Goal: Information Seeking & Learning: Learn about a topic

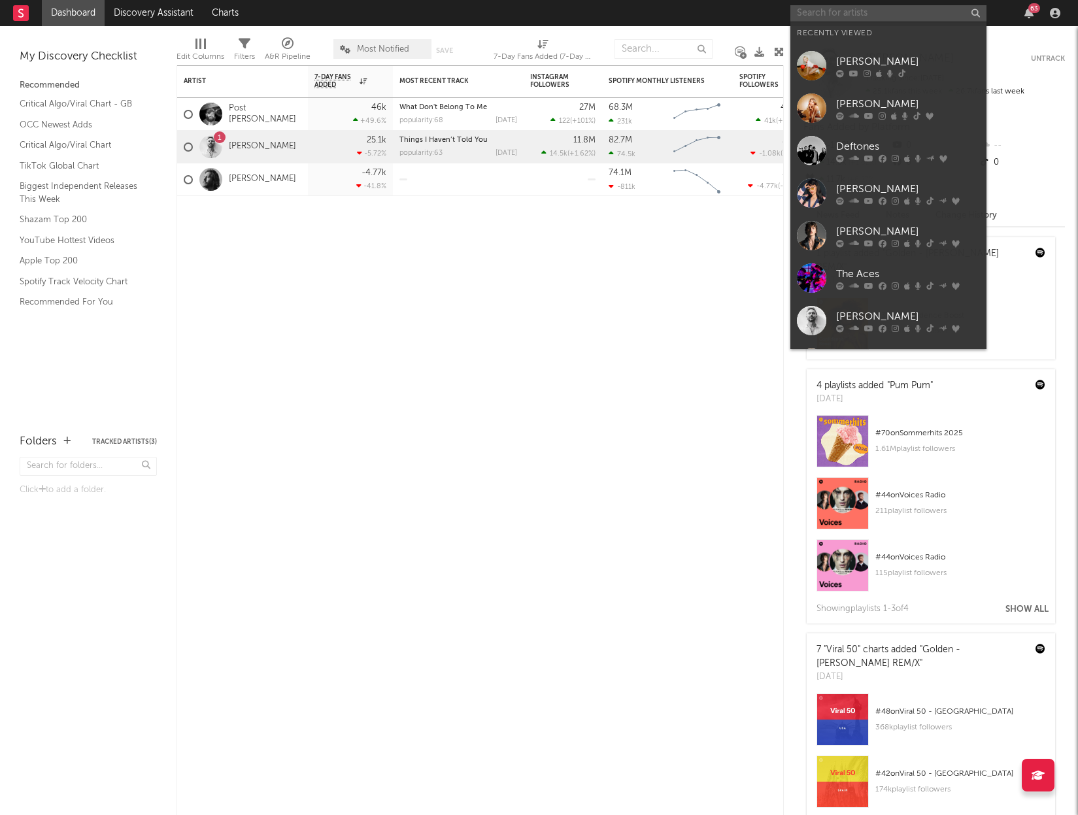
click at [930, 13] on input "text" at bounding box center [888, 13] width 196 height 16
click at [912, 142] on div "Deftones" at bounding box center [908, 147] width 144 height 16
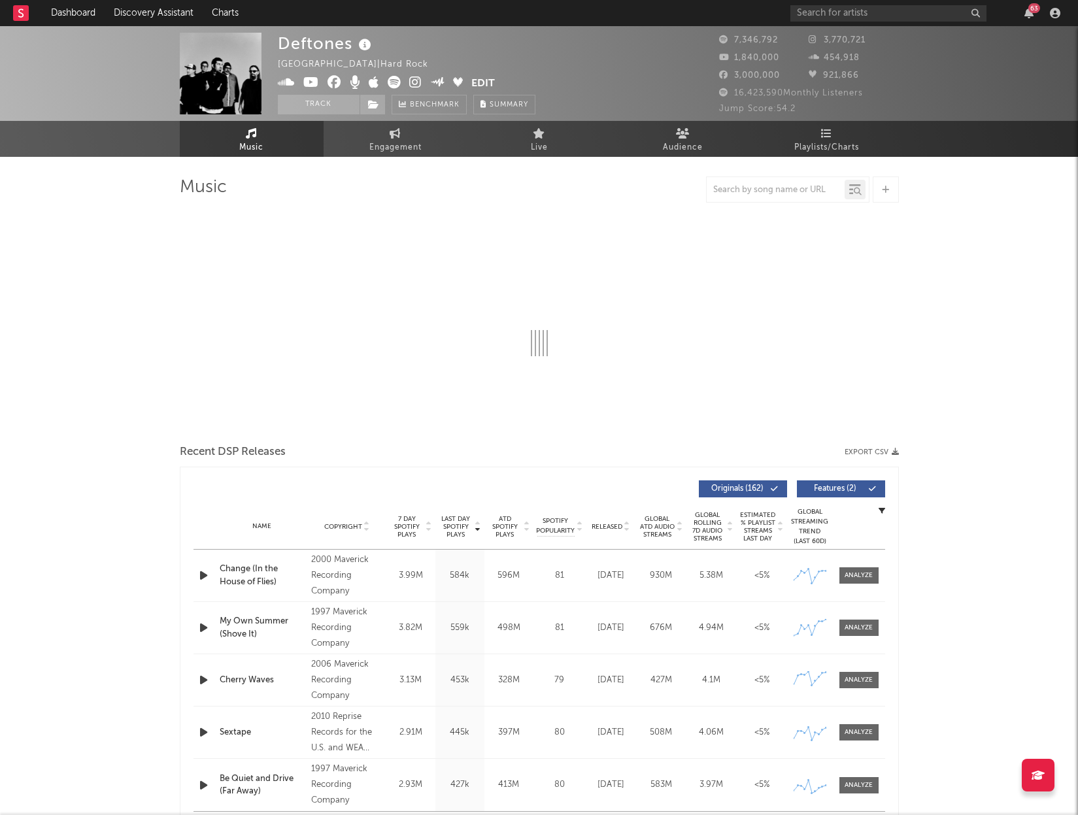
select select "6m"
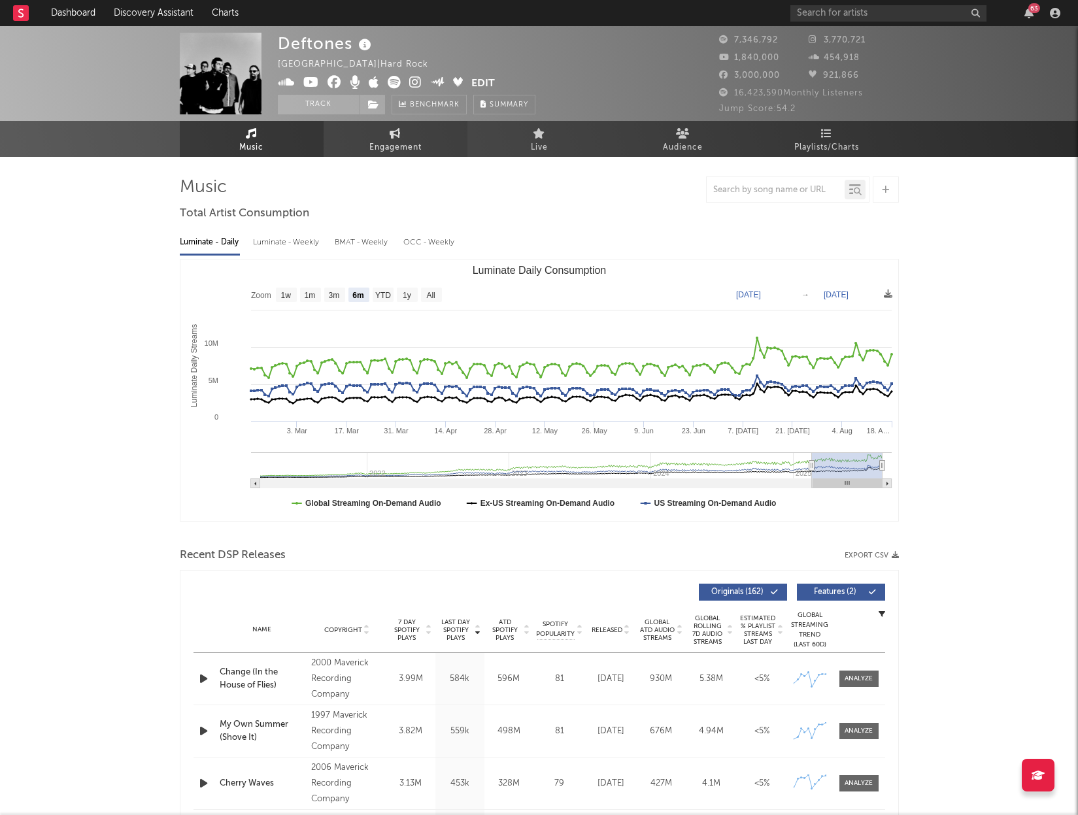
click at [350, 145] on link "Engagement" at bounding box center [396, 139] width 144 height 36
select select "1w"
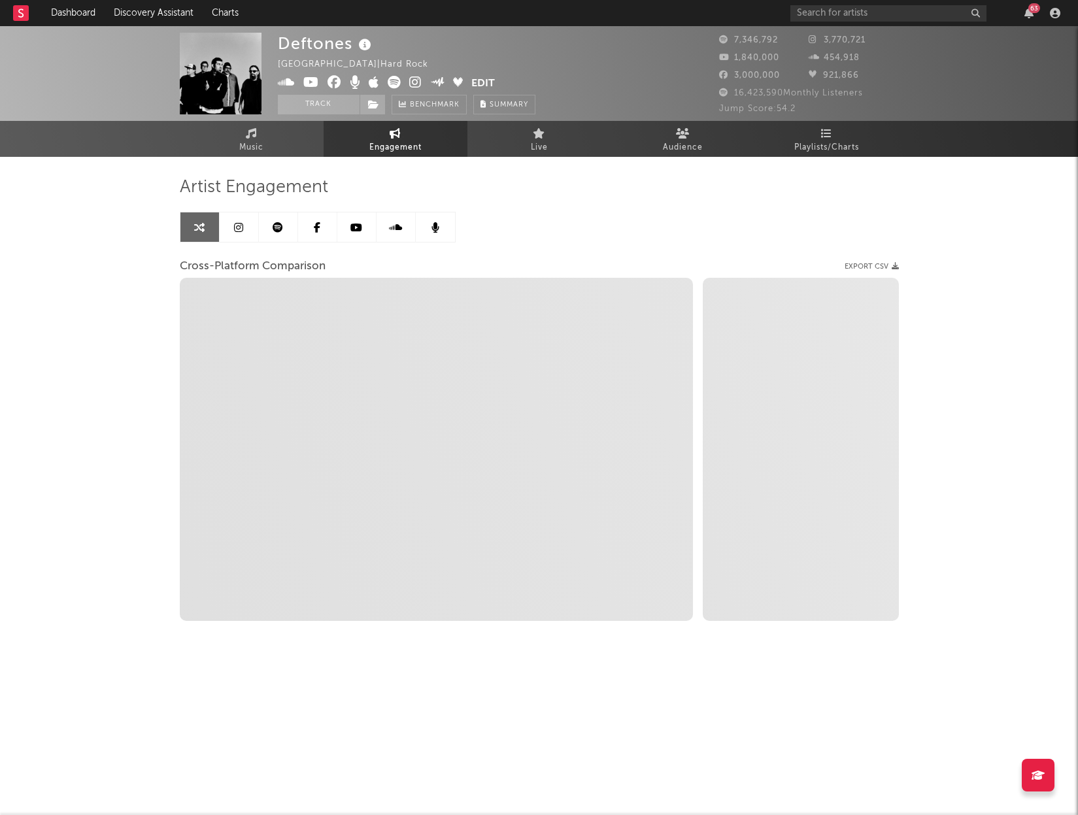
select select "1m"
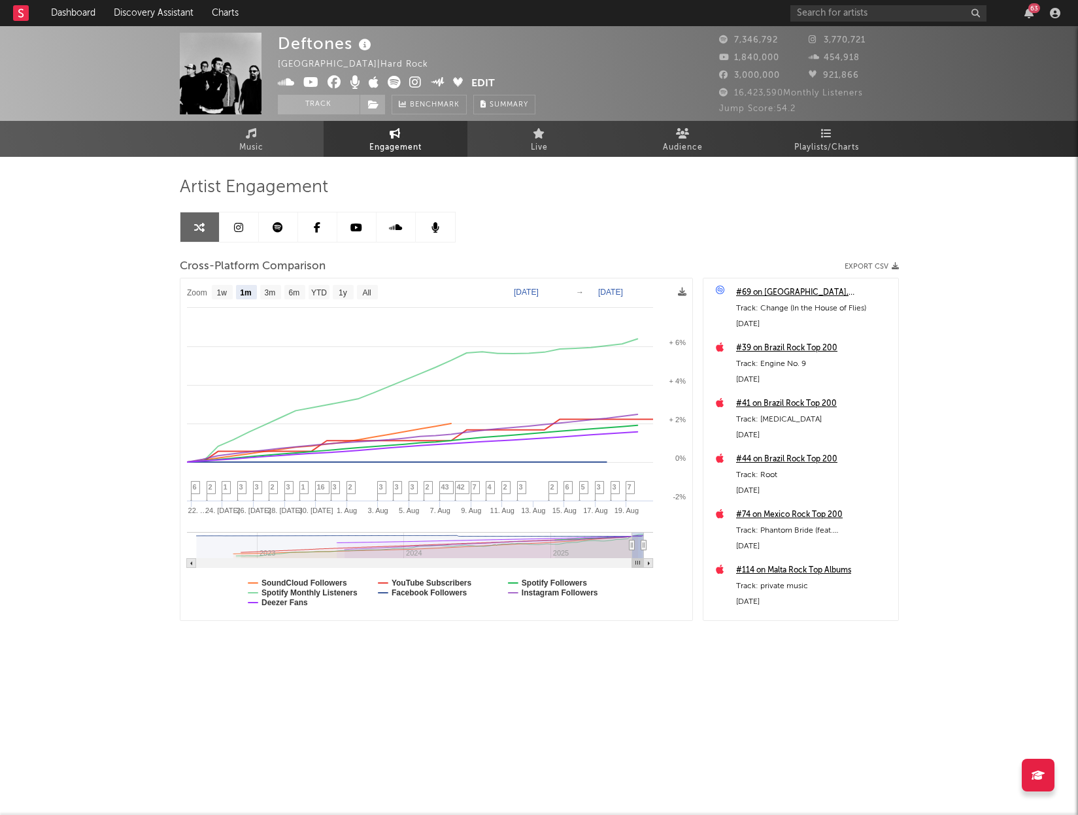
click at [524, 294] on text "[DATE]" at bounding box center [526, 292] width 25 height 9
click at [564, 291] on input "[DATE]" at bounding box center [533, 292] width 61 height 13
type input "[DATE]"
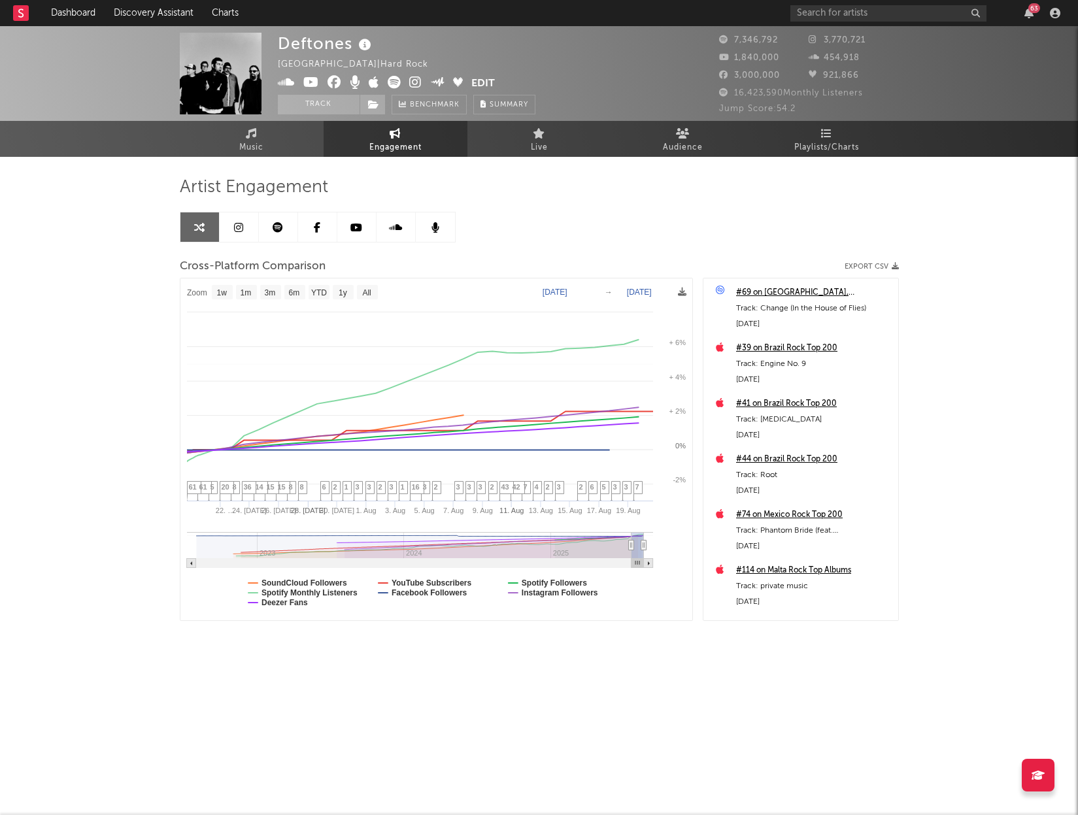
select select "1w"
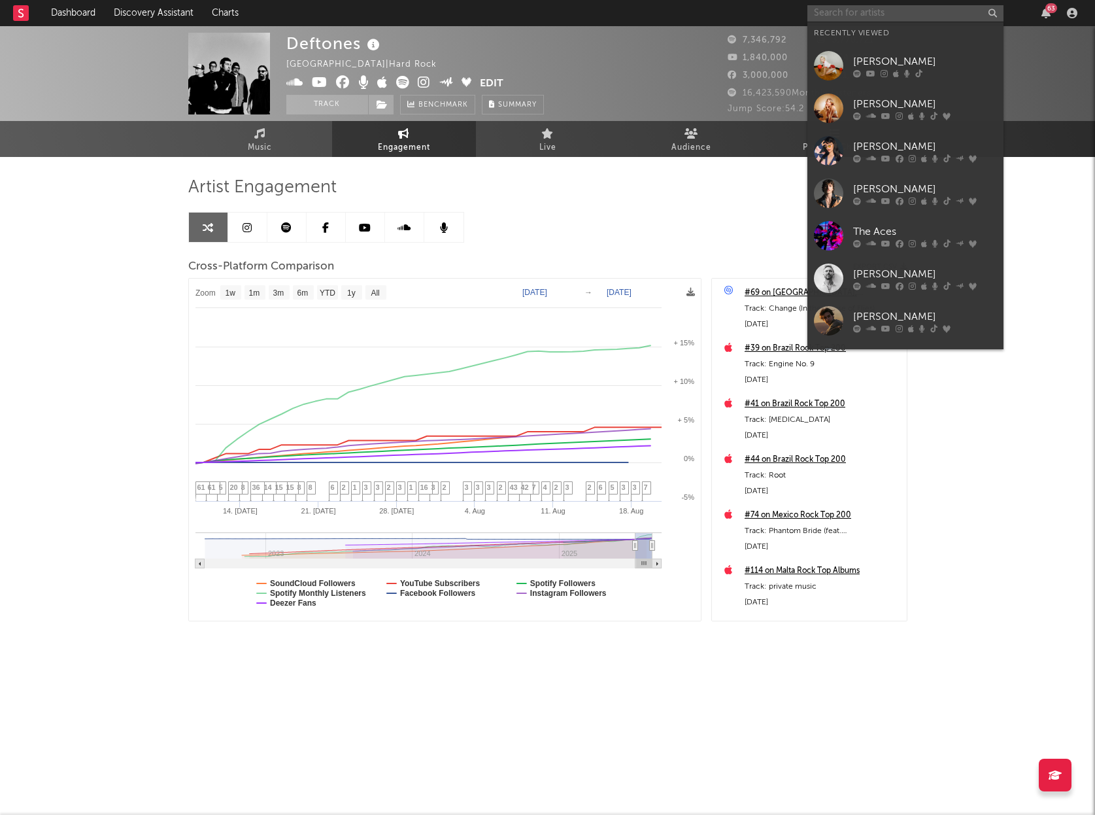
click at [911, 10] on input "text" at bounding box center [905, 13] width 196 height 16
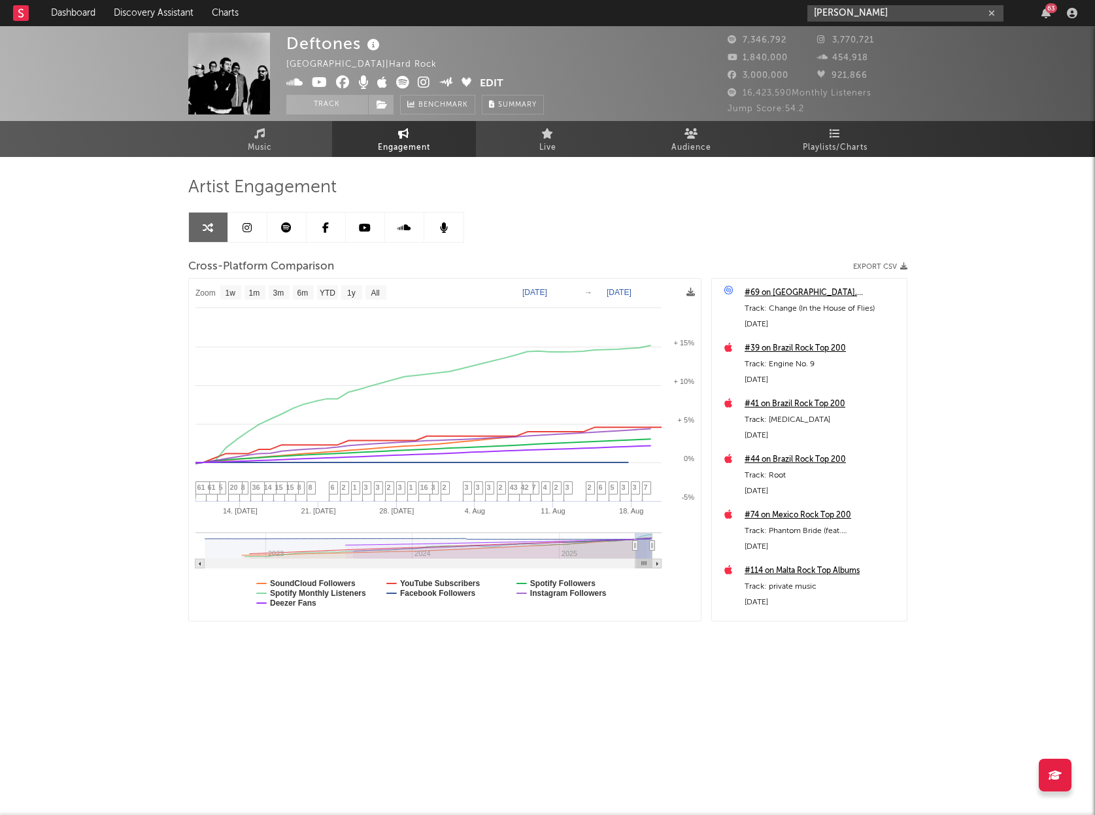
click at [873, 13] on input "[PERSON_NAME]" at bounding box center [905, 13] width 196 height 16
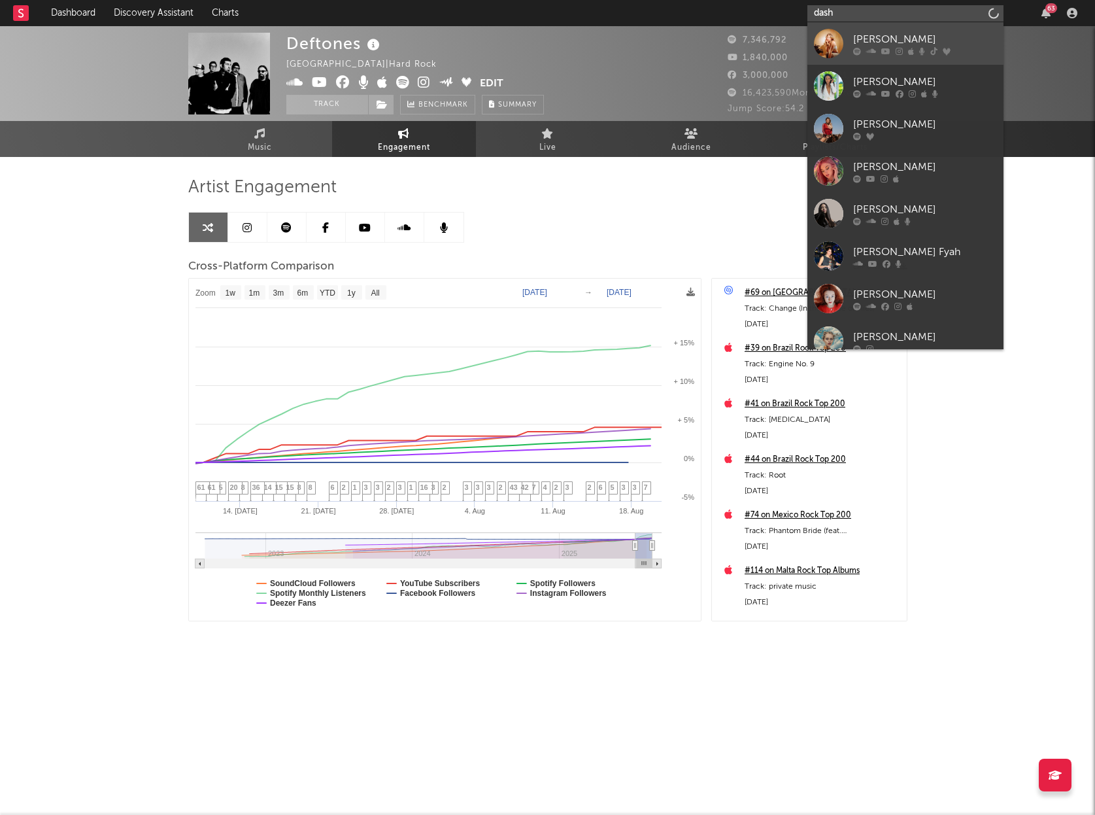
type input "dash"
click at [875, 39] on div "[PERSON_NAME]" at bounding box center [925, 39] width 144 height 16
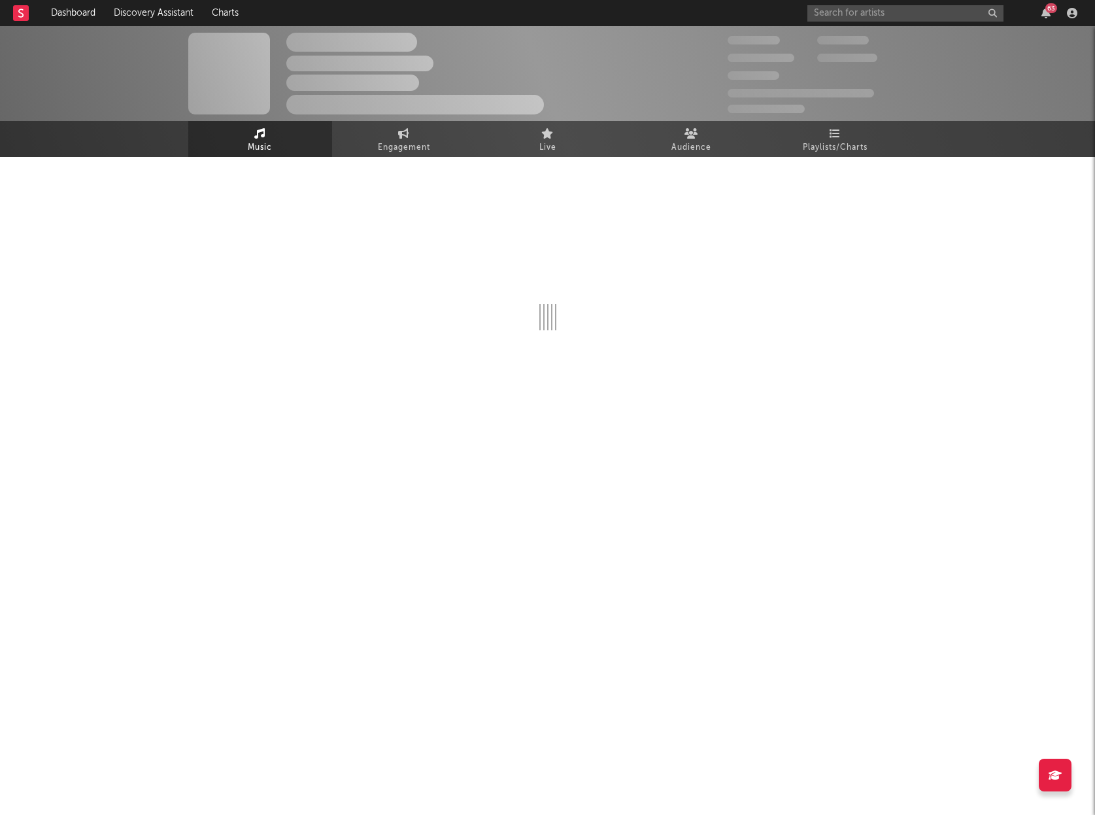
select select "1w"
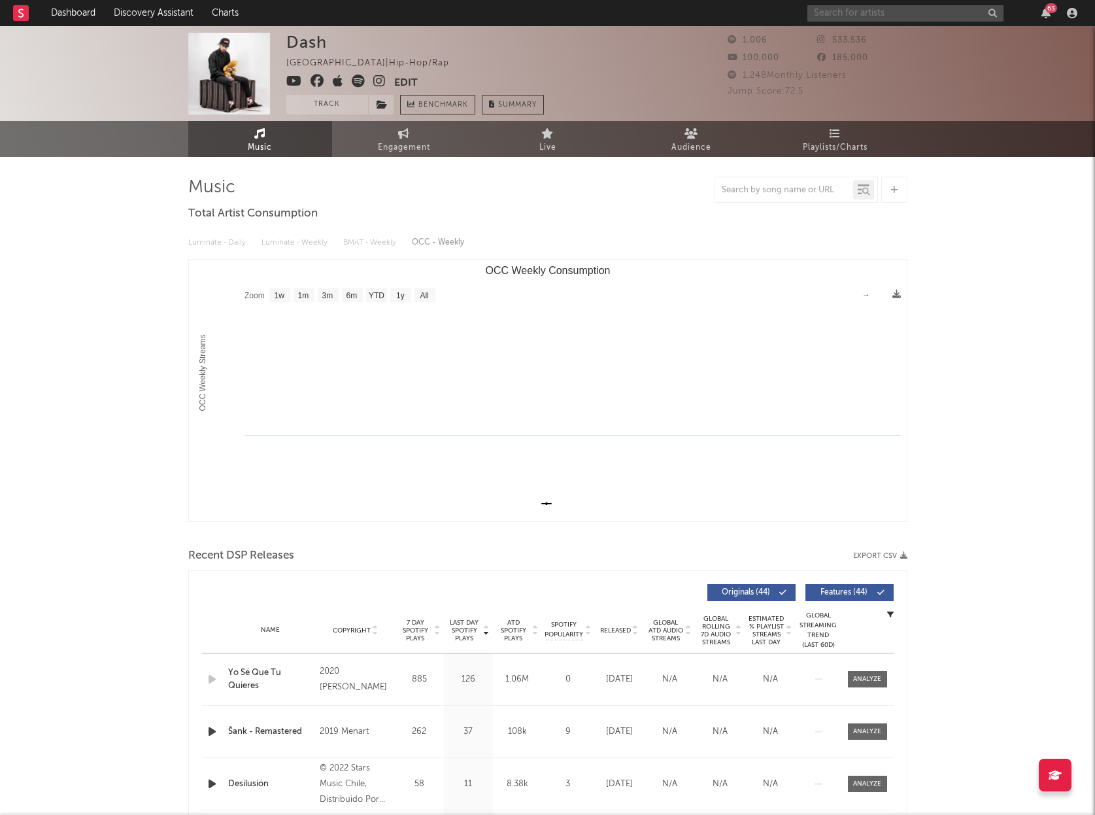
click at [875, 12] on input "text" at bounding box center [905, 13] width 196 height 16
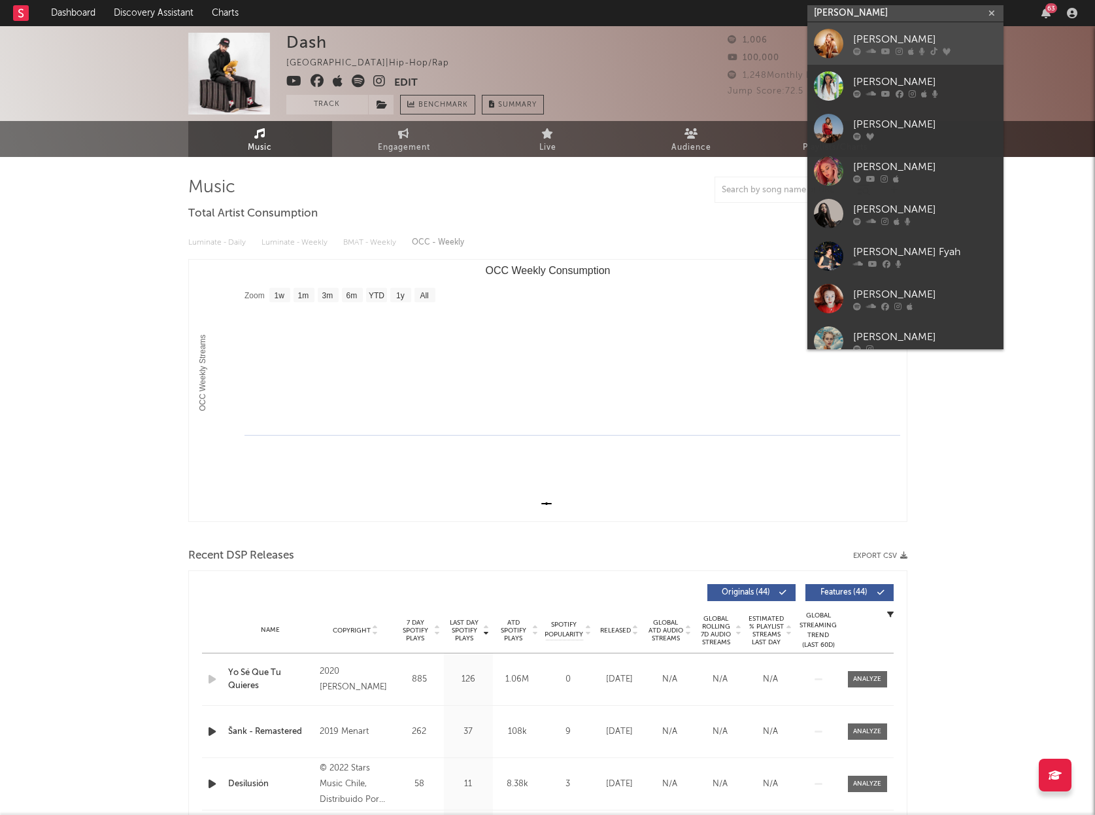
type input "[PERSON_NAME]"
click at [866, 41] on div "[PERSON_NAME]" at bounding box center [925, 39] width 144 height 16
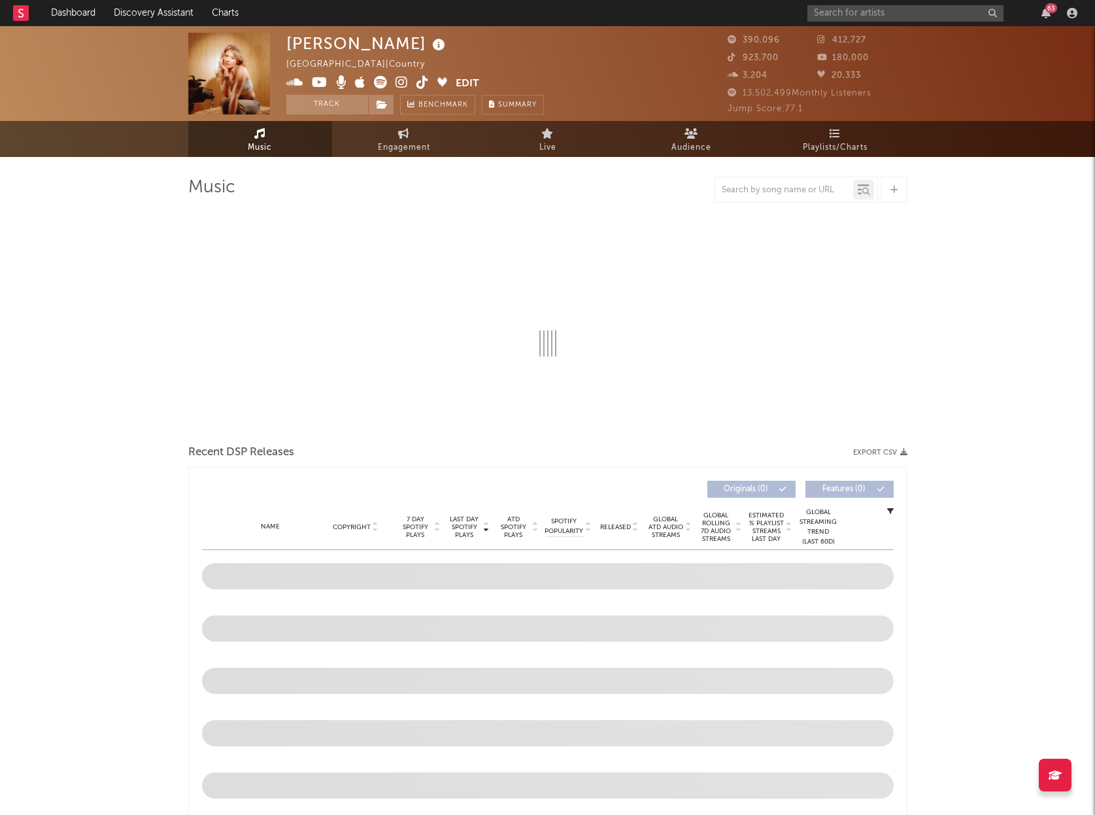
select select "6m"
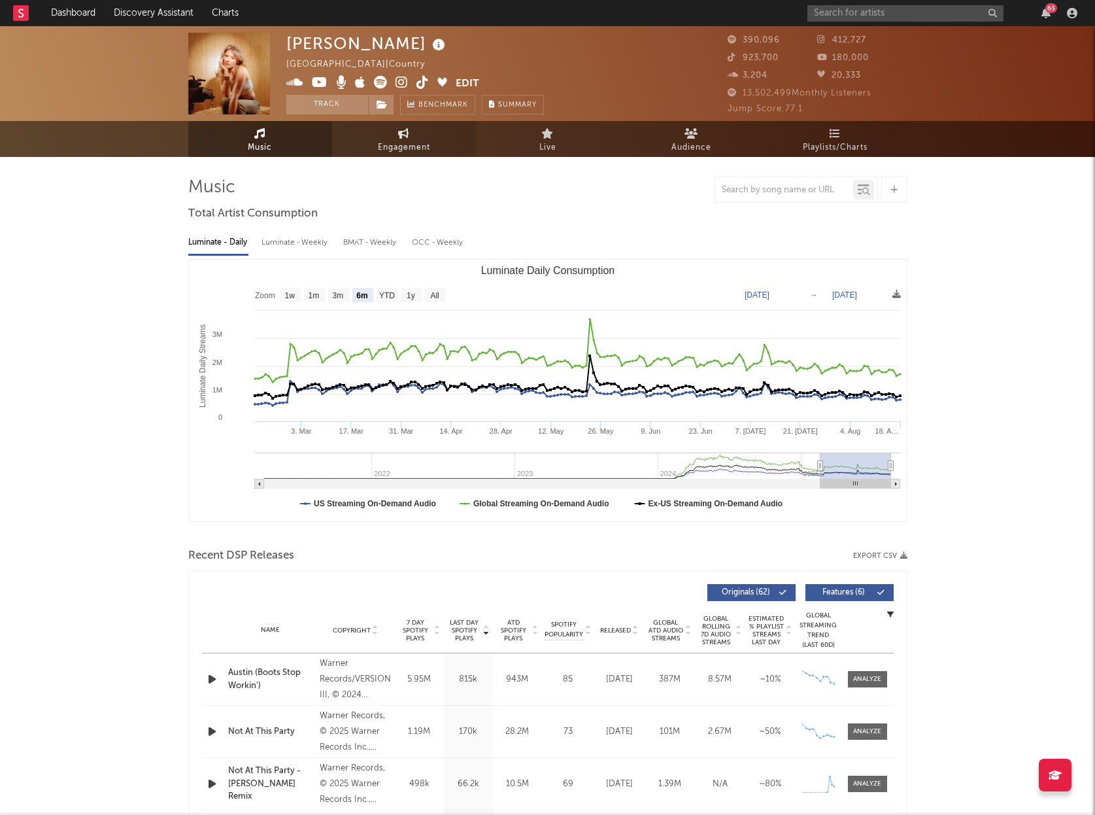
click at [384, 150] on span "Engagement" at bounding box center [404, 148] width 52 height 16
select select "1w"
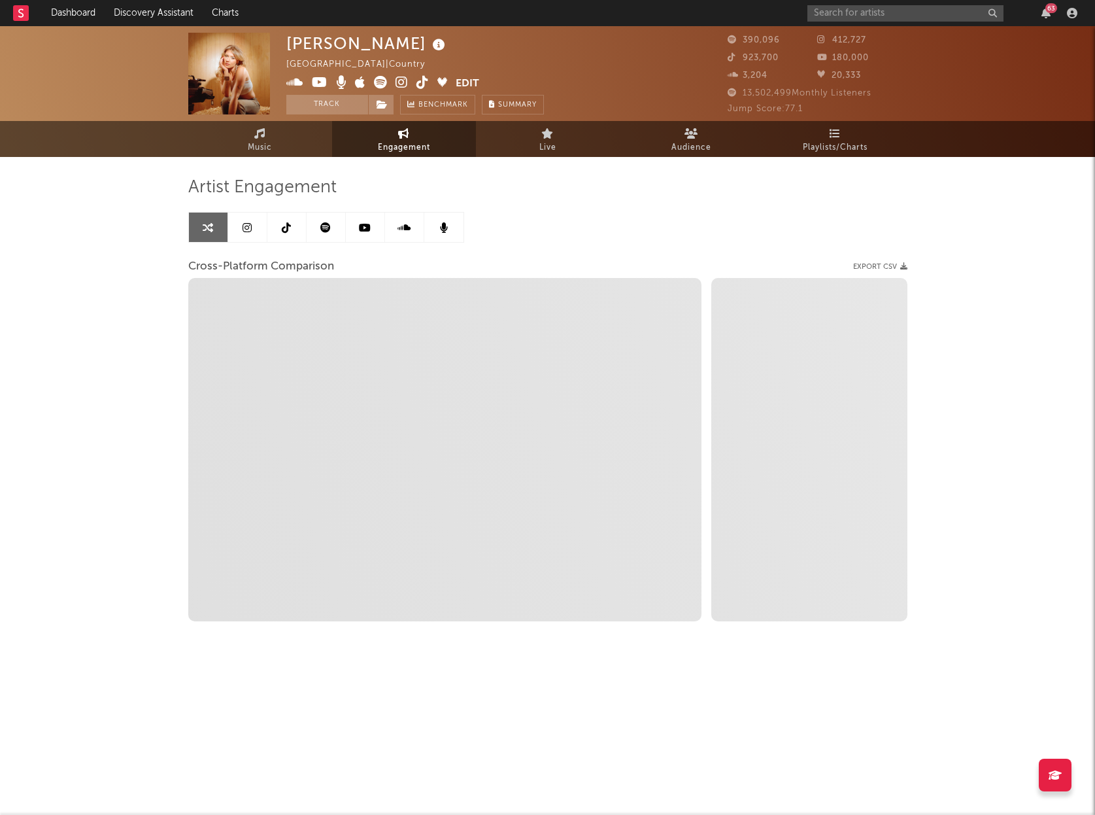
select select "1m"
